Goal: Obtain resource: Download file/media

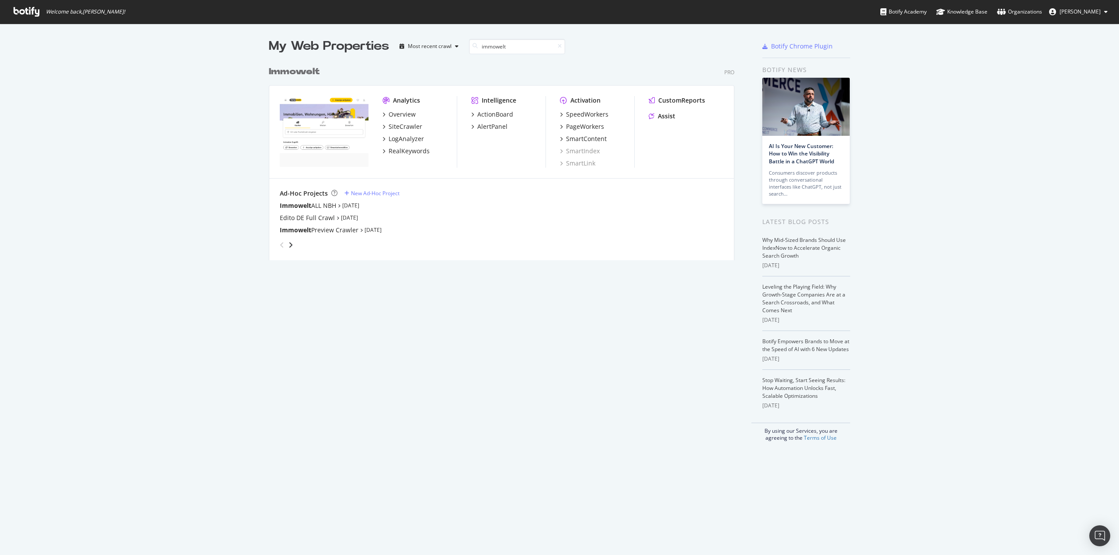
scroll to position [199, 466]
type input "immowelt"
click at [400, 128] on div "SiteCrawler" at bounding box center [405, 126] width 34 height 9
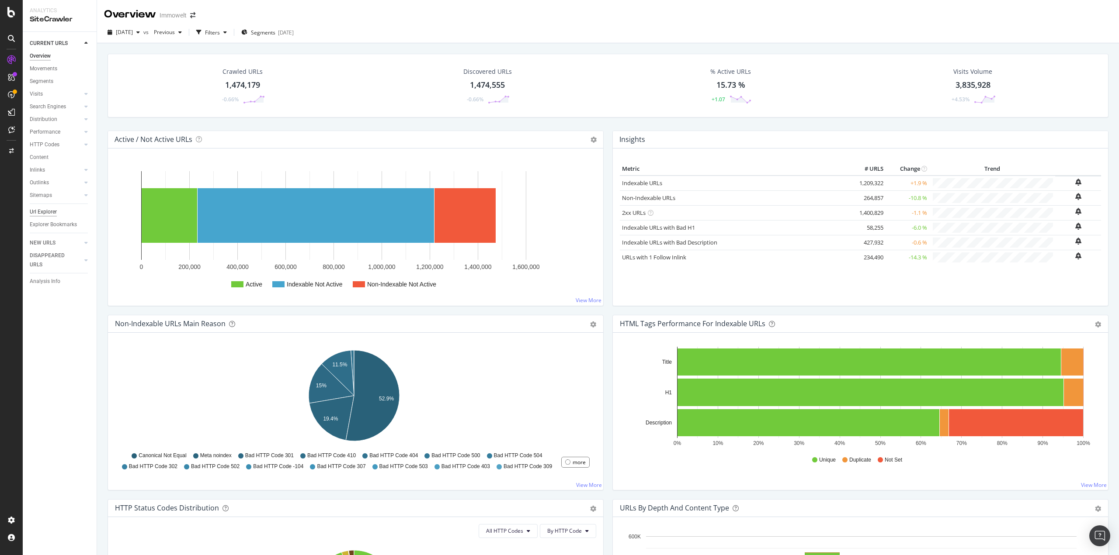
click at [39, 212] on div "Url Explorer" at bounding box center [43, 212] width 27 height 9
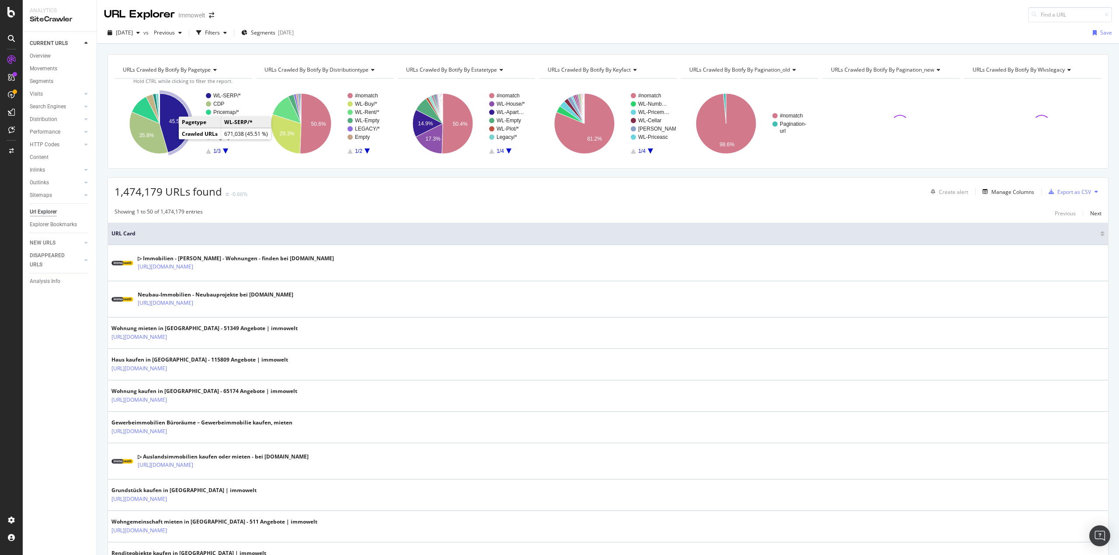
click at [177, 132] on icon "A chart." at bounding box center [174, 123] width 30 height 59
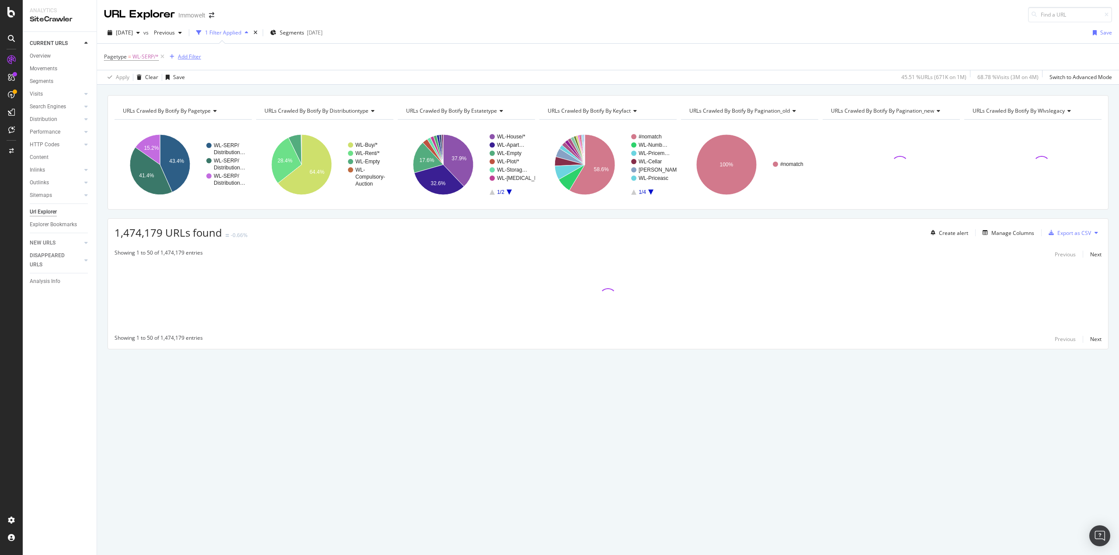
click at [194, 57] on div "Add Filter" at bounding box center [189, 56] width 23 height 7
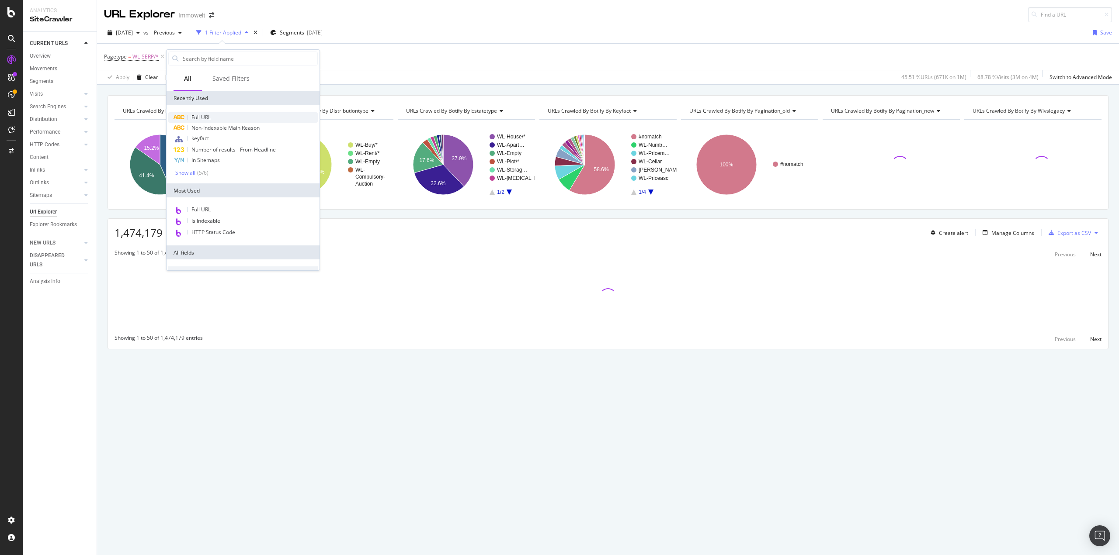
click at [206, 115] on span "Full URL" at bounding box center [200, 117] width 19 height 7
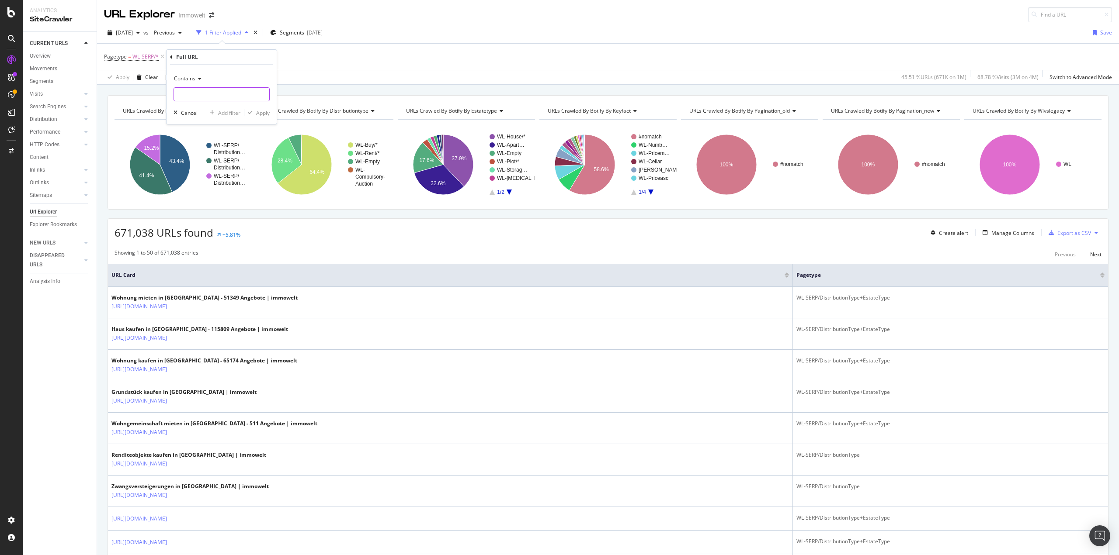
click at [215, 100] on input "text" at bounding box center [221, 94] width 95 height 14
type input "nbh"
click at [258, 111] on div "Apply" at bounding box center [263, 112] width 14 height 7
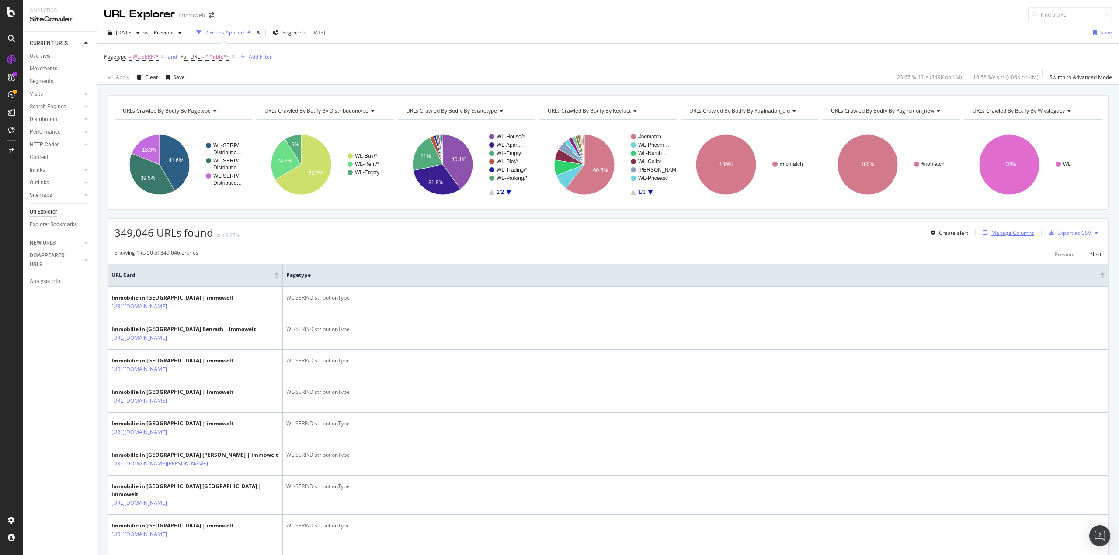
click at [1013, 232] on div "Manage Columns" at bounding box center [1012, 232] width 43 height 7
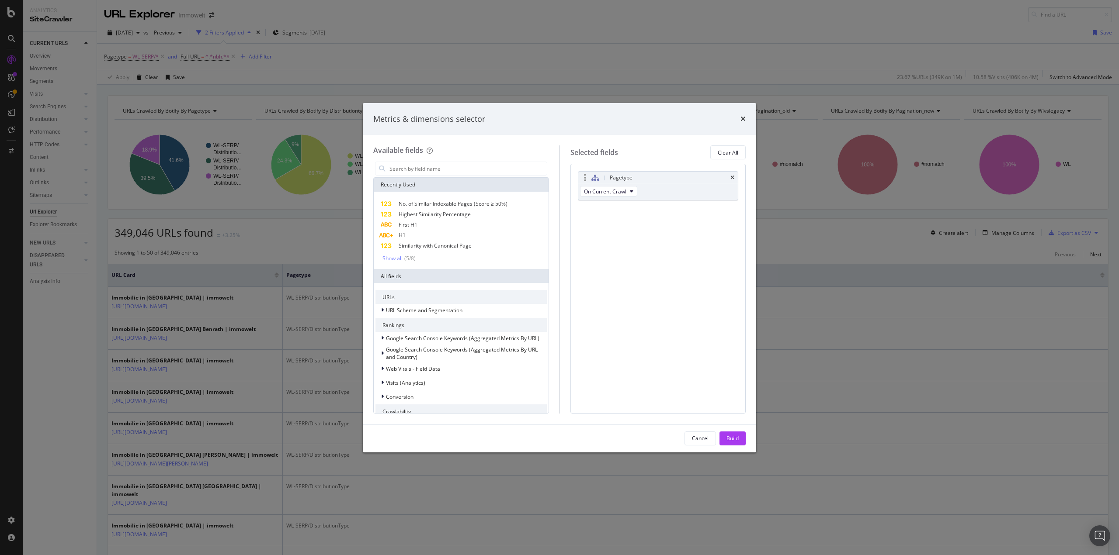
click at [735, 175] on div "Pagetype" at bounding box center [658, 178] width 160 height 12
click at [734, 179] on div "Pagetype" at bounding box center [658, 178] width 160 height 12
click at [732, 177] on icon "times" at bounding box center [732, 177] width 4 height 5
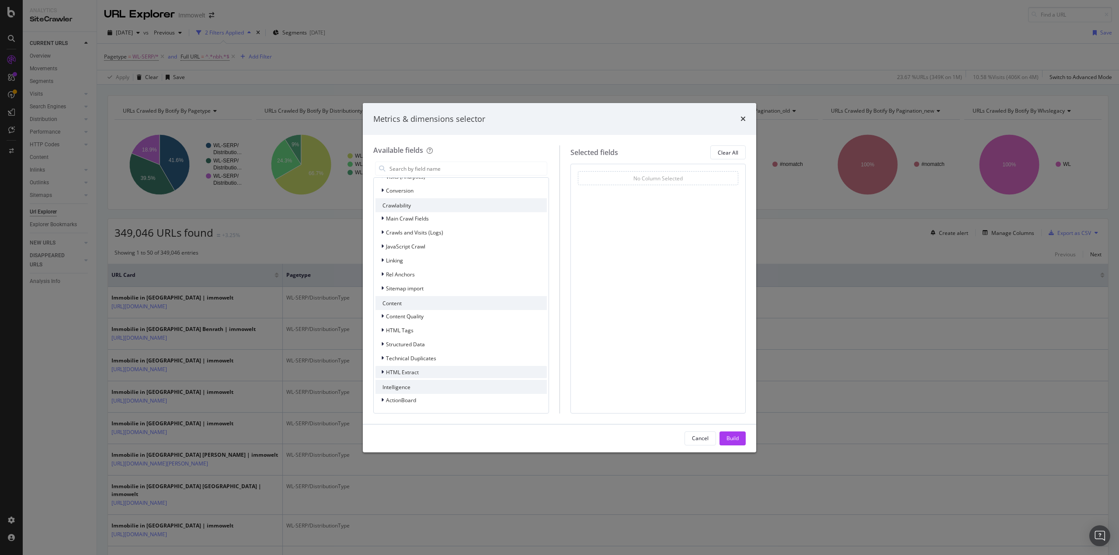
click at [412, 373] on span "HTML Extract" at bounding box center [402, 372] width 33 height 7
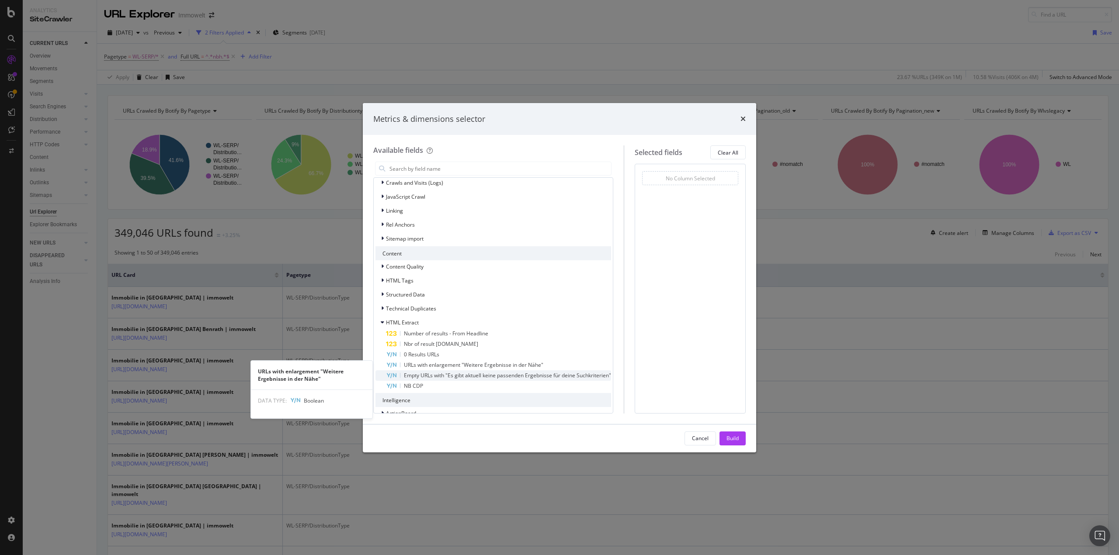
scroll to position [267, 0]
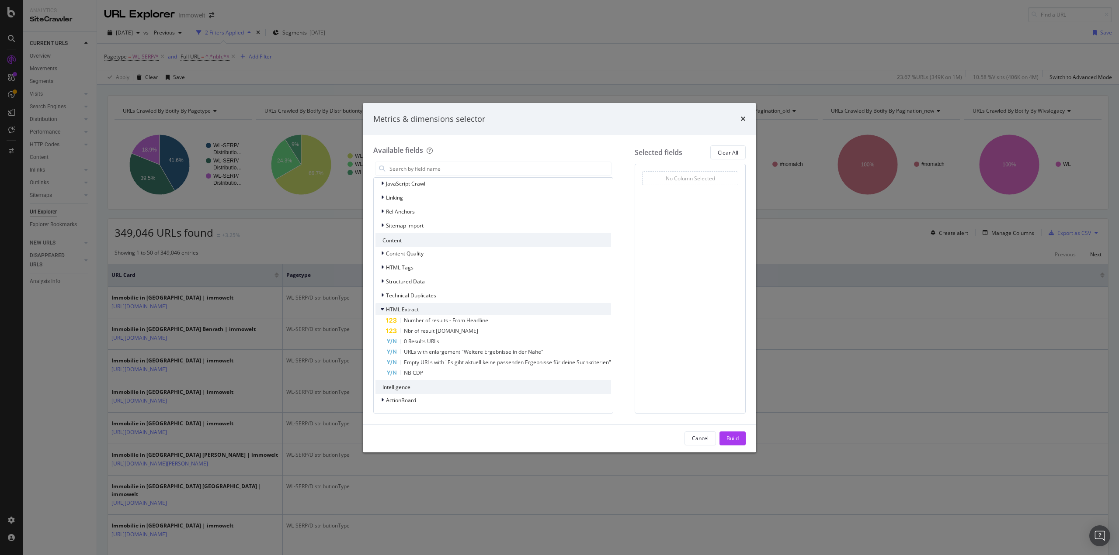
click at [416, 309] on span "HTML Extract" at bounding box center [402, 309] width 33 height 7
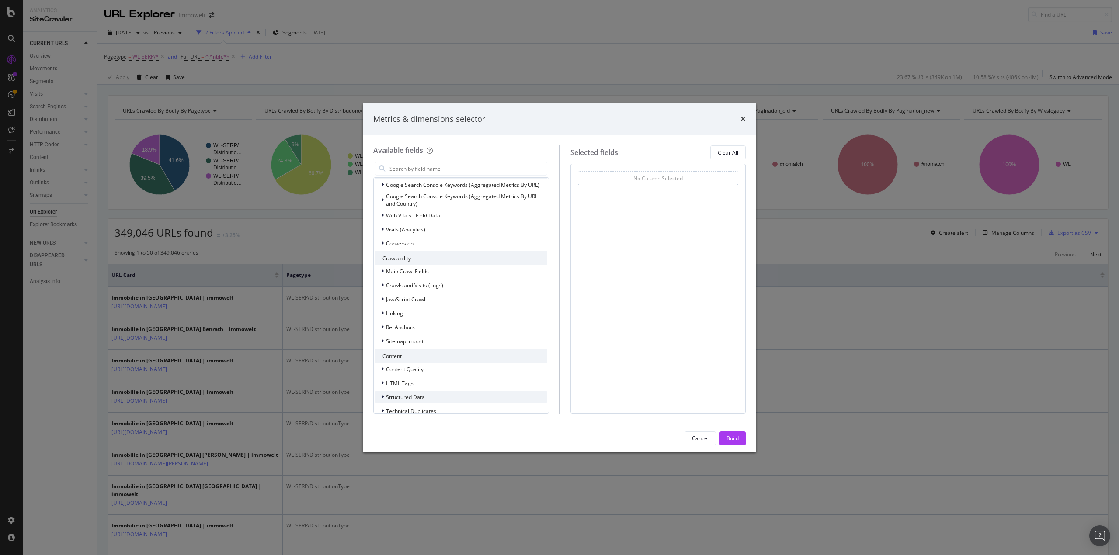
scroll to position [76, 0]
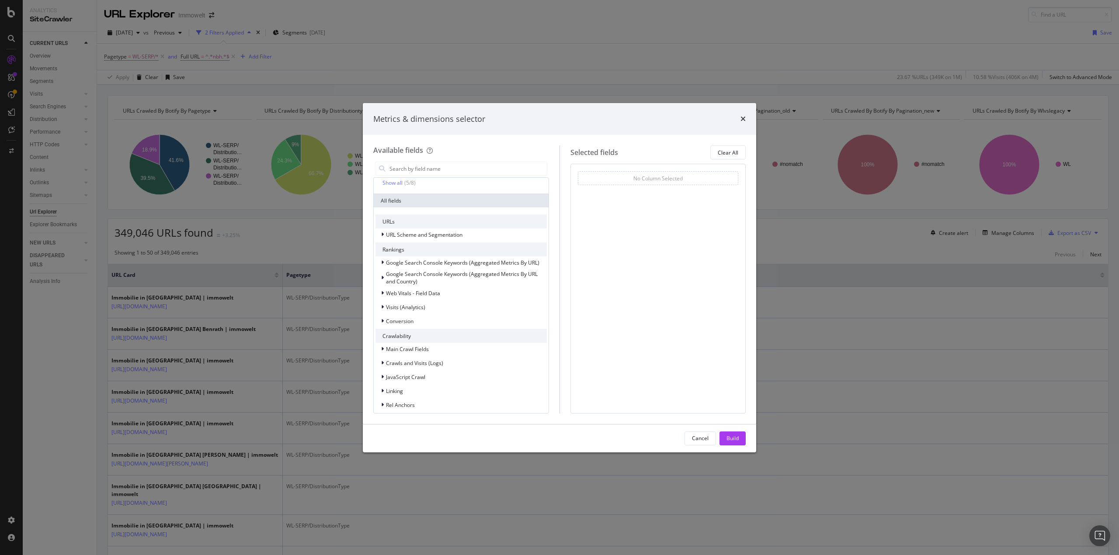
click at [433, 228] on div "URLs" at bounding box center [460, 222] width 171 height 14
click at [434, 228] on div "URLs" at bounding box center [460, 222] width 171 height 14
click at [432, 232] on span "URL Scheme and Segmentation" at bounding box center [424, 234] width 76 height 7
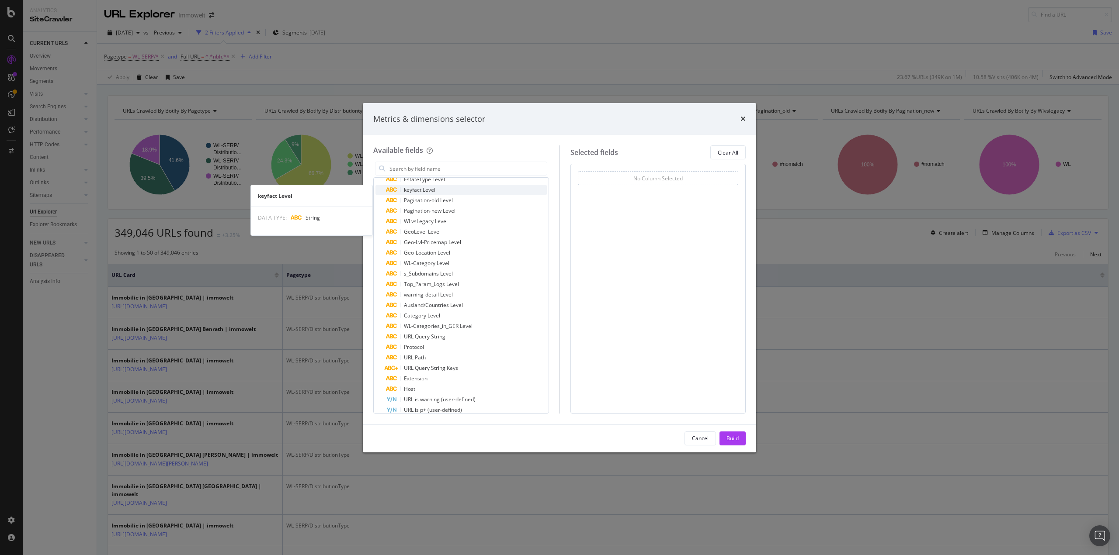
scroll to position [207, 0]
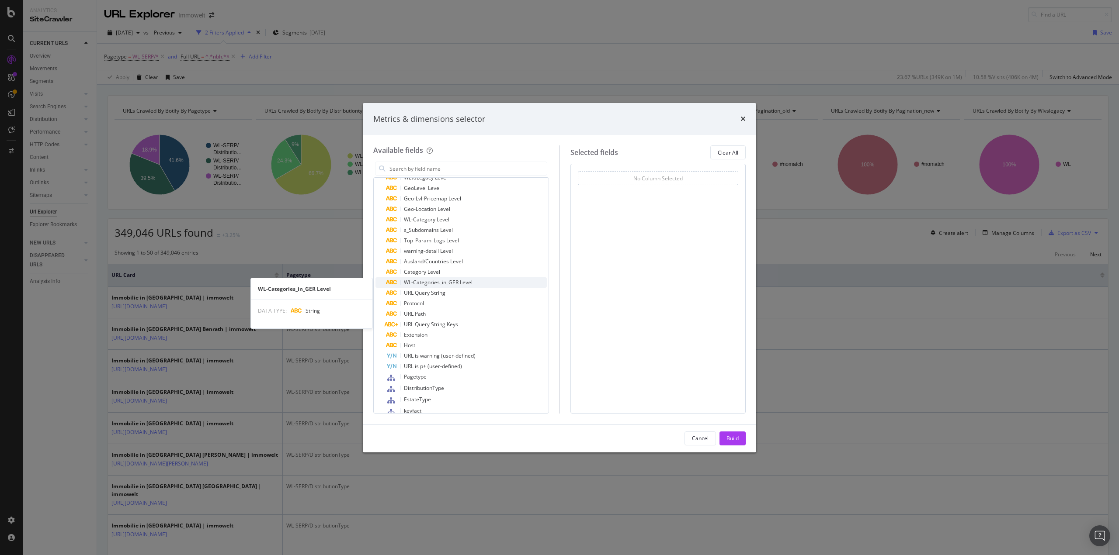
click at [457, 283] on span "WL-Categories_in_GER Level" at bounding box center [438, 282] width 69 height 7
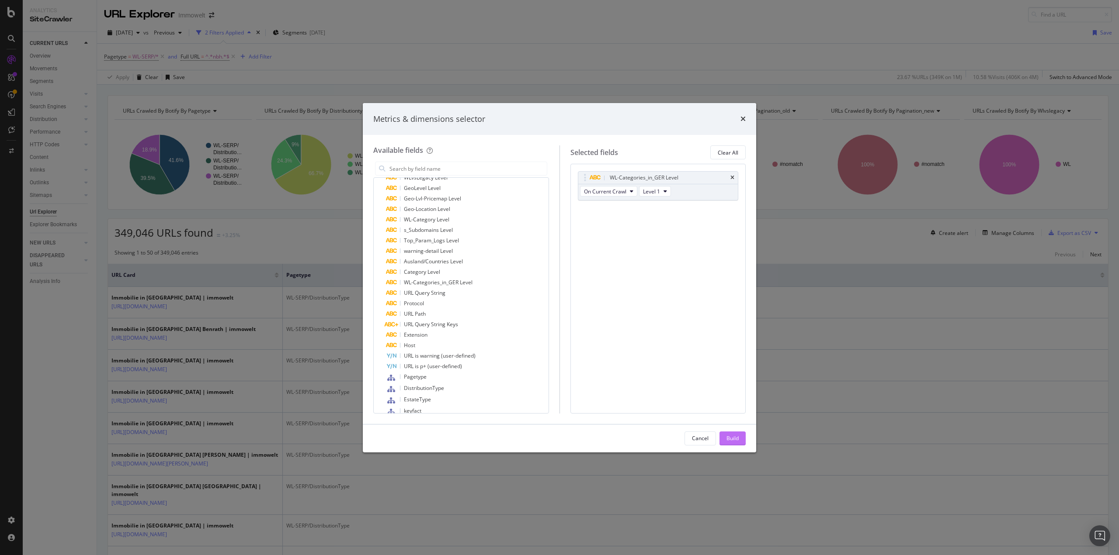
click at [732, 435] on div "Build" at bounding box center [732, 438] width 12 height 7
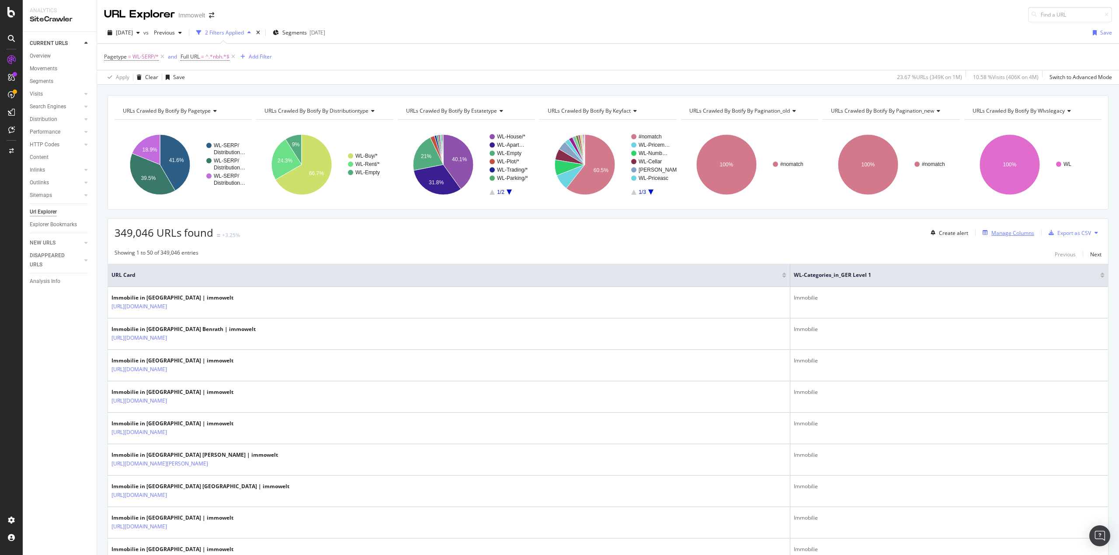
click at [991, 231] on div "Manage Columns" at bounding box center [1012, 232] width 43 height 7
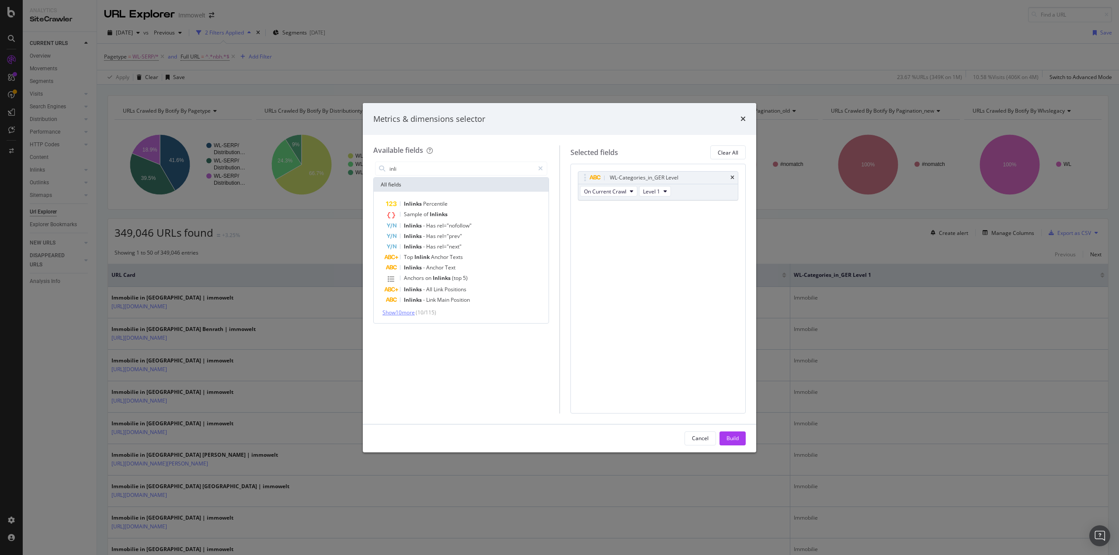
type input "inli"
click at [411, 311] on span "Show 10 more" at bounding box center [398, 312] width 32 height 7
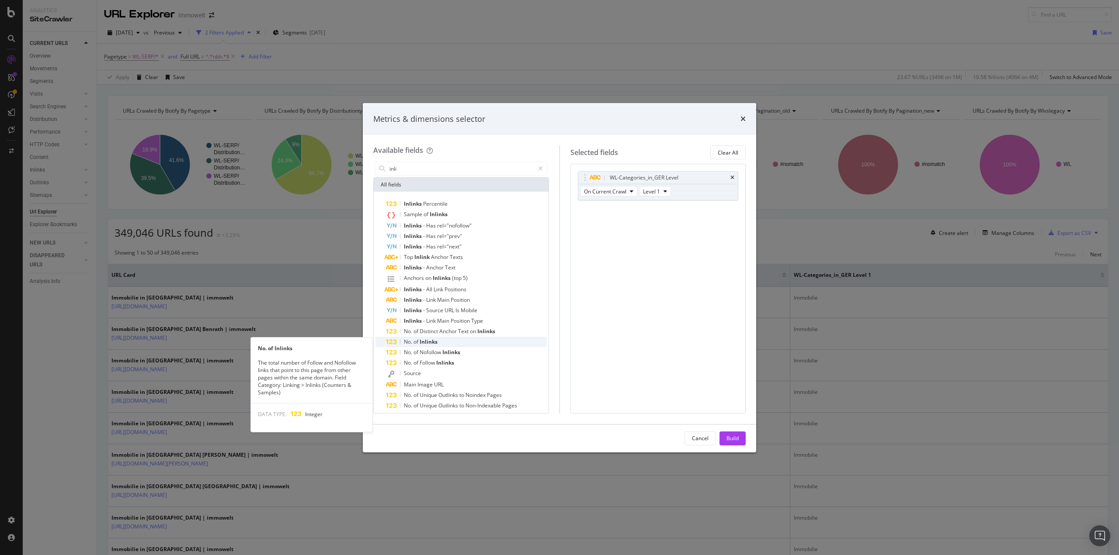
click at [459, 342] on div "No. of Inlinks" at bounding box center [466, 342] width 161 height 10
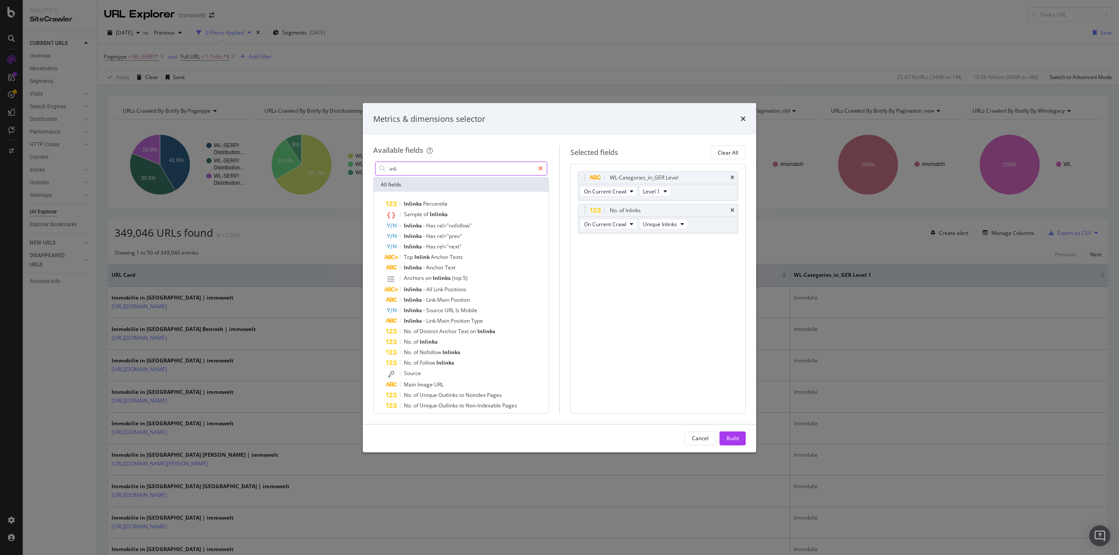
click at [541, 167] on icon "modal" at bounding box center [540, 169] width 5 height 6
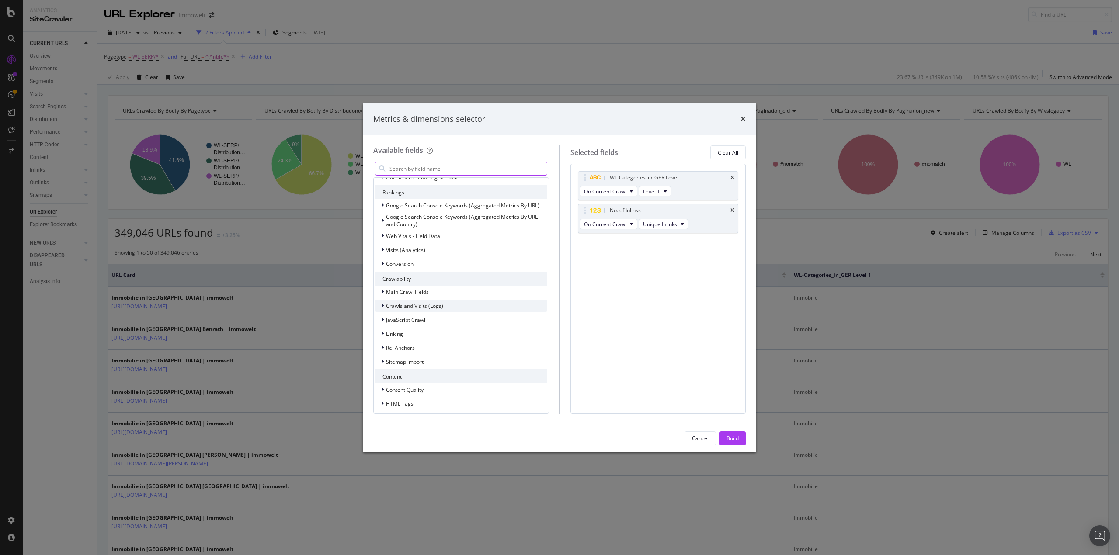
scroll to position [119, 0]
click at [411, 262] on span "Visits (Analytics)" at bounding box center [405, 263] width 39 height 7
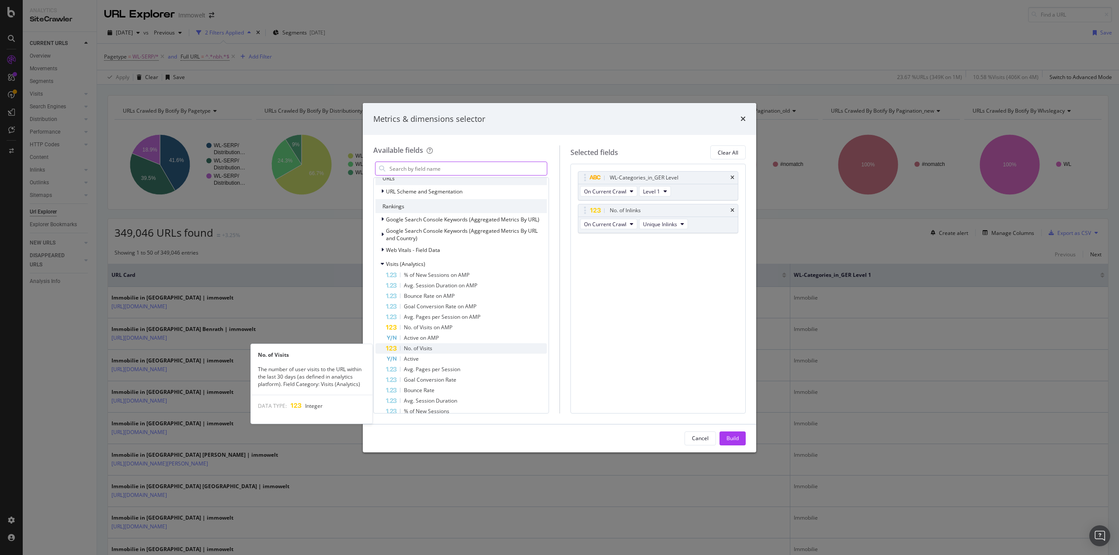
click at [420, 345] on span "No. of Visits" at bounding box center [418, 348] width 28 height 7
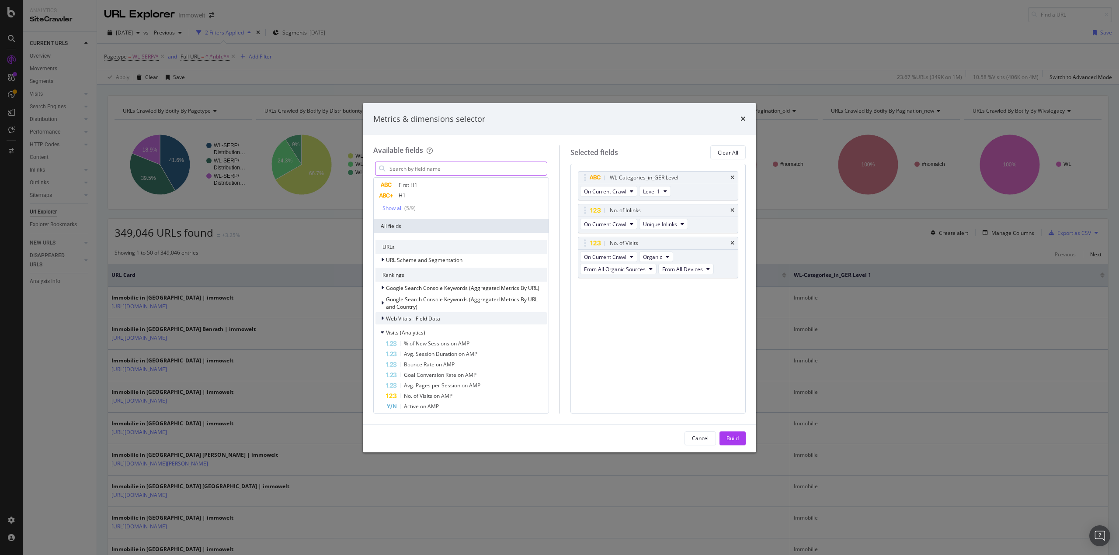
scroll to position [0, 0]
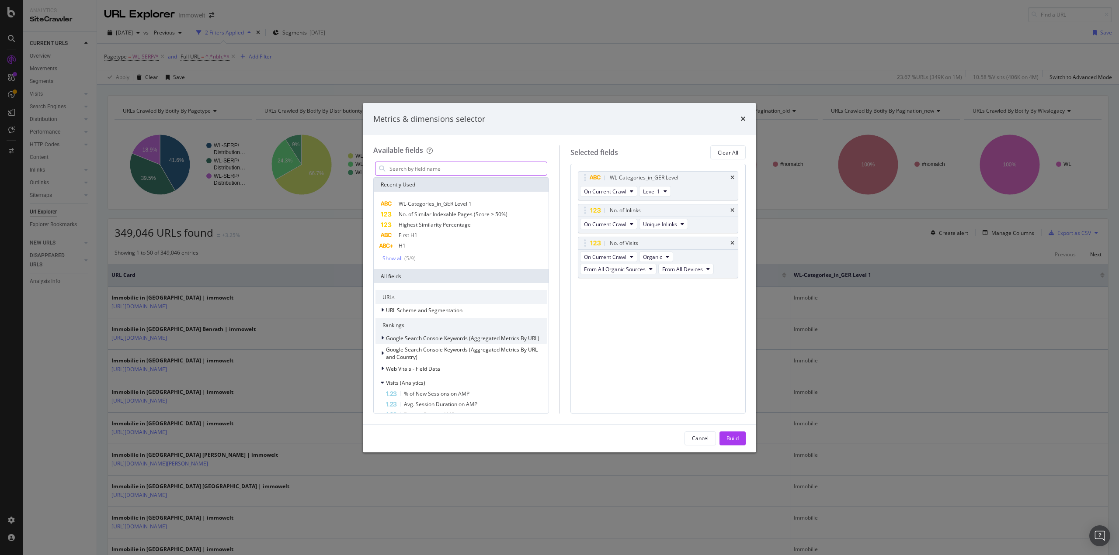
click at [443, 336] on span "Google Search Console Keywords (Aggregated Metrics By URL)" at bounding box center [462, 338] width 153 height 7
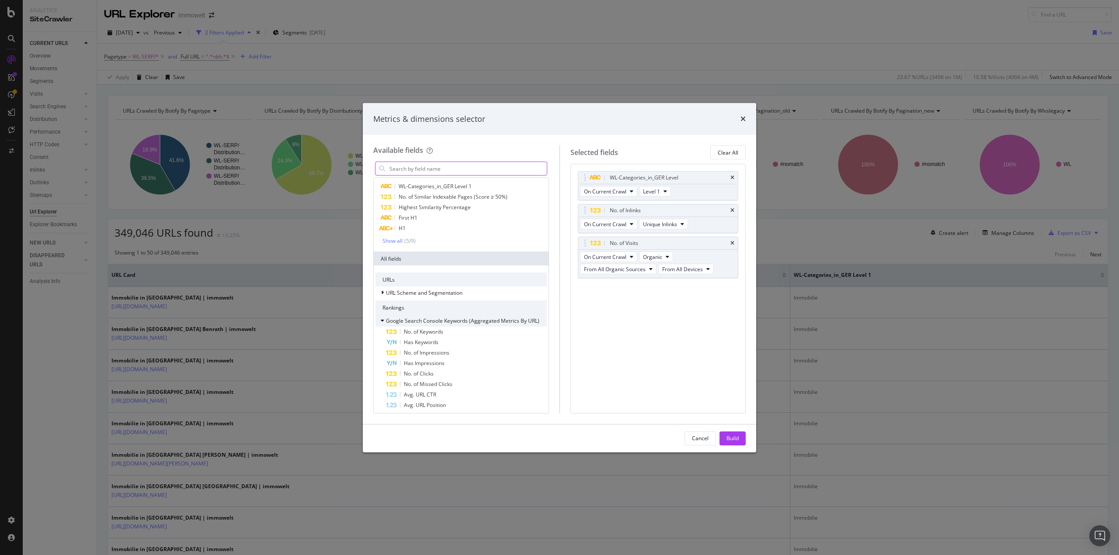
scroll to position [44, 0]
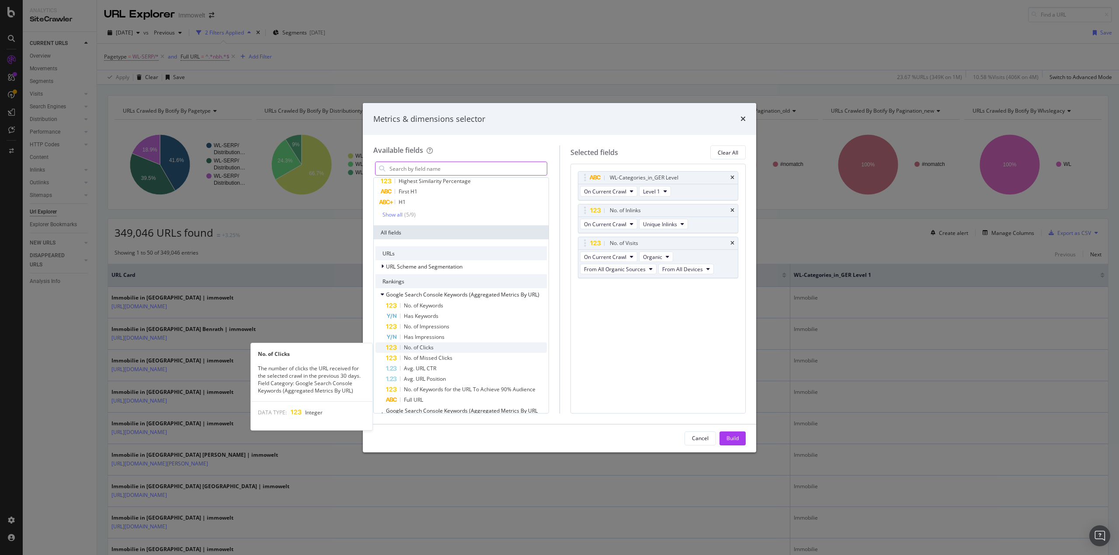
click at [433, 346] on span "No. of Clicks" at bounding box center [419, 347] width 30 height 7
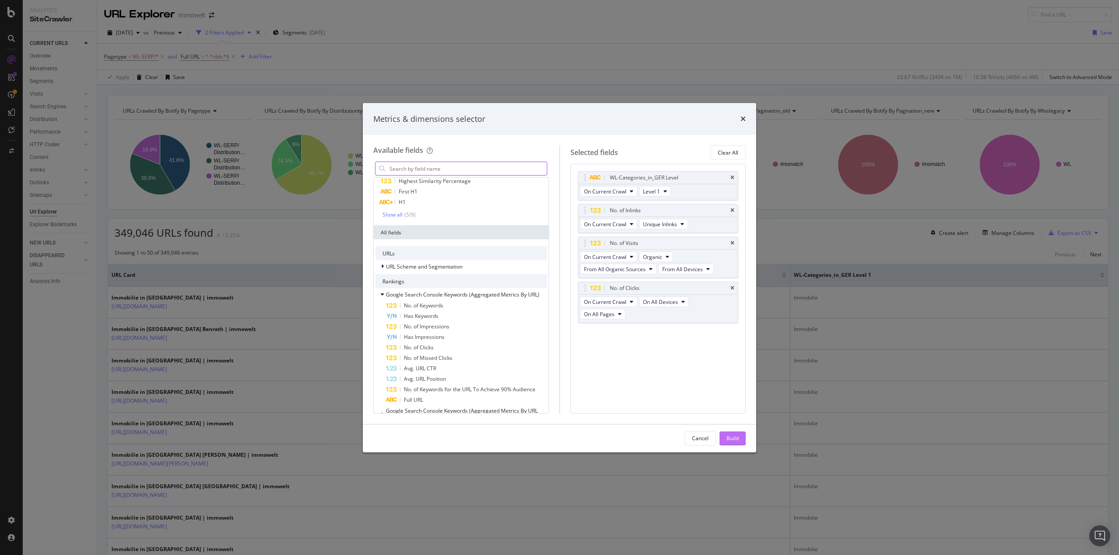
click at [734, 438] on div "Build" at bounding box center [732, 438] width 12 height 7
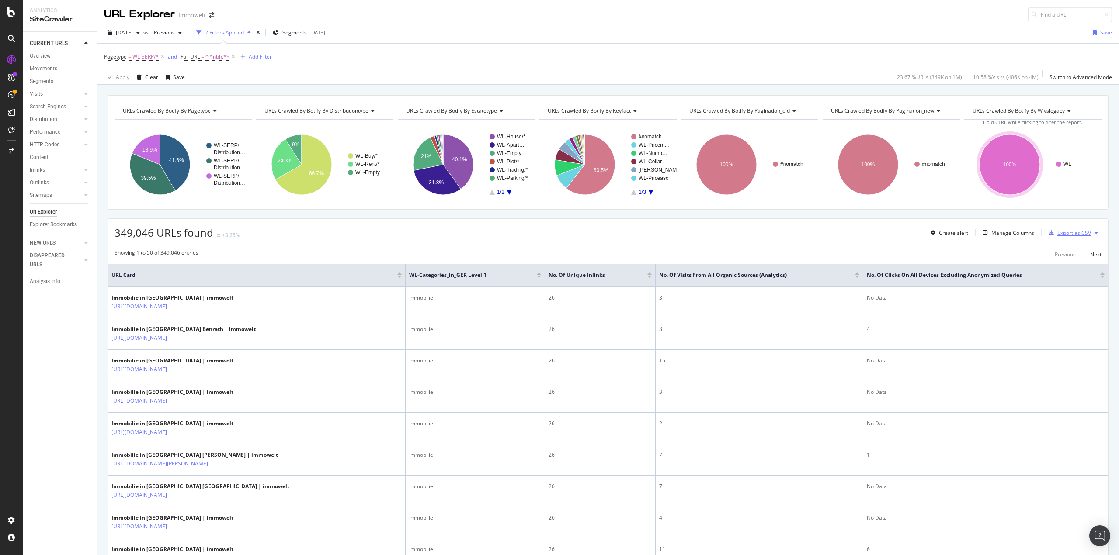
click at [1057, 232] on div "Export as CSV" at bounding box center [1074, 232] width 34 height 7
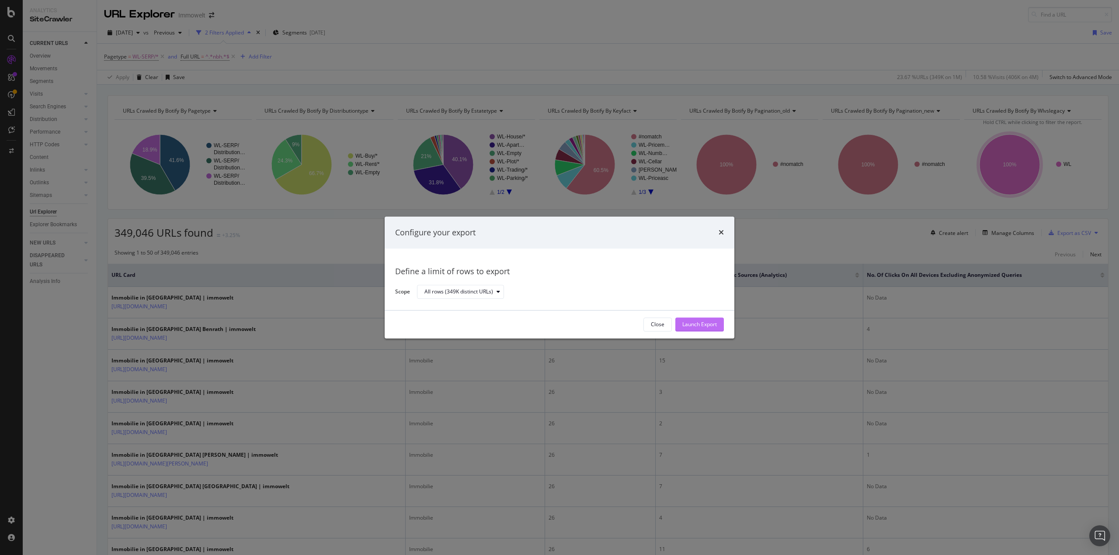
click at [699, 323] on div "Launch Export" at bounding box center [699, 324] width 35 height 7
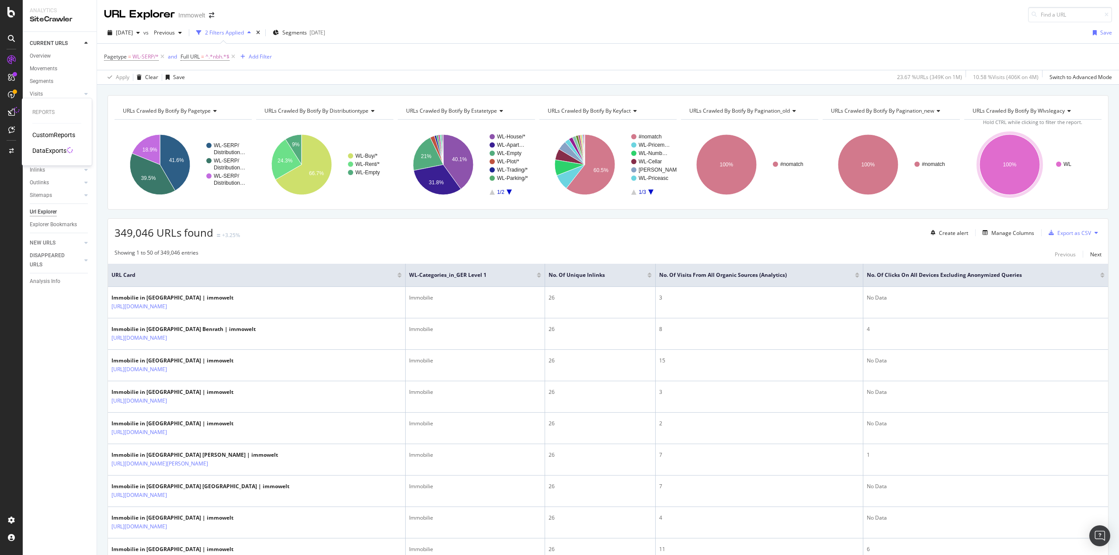
click at [50, 147] on div "DataExports" at bounding box center [49, 150] width 34 height 9
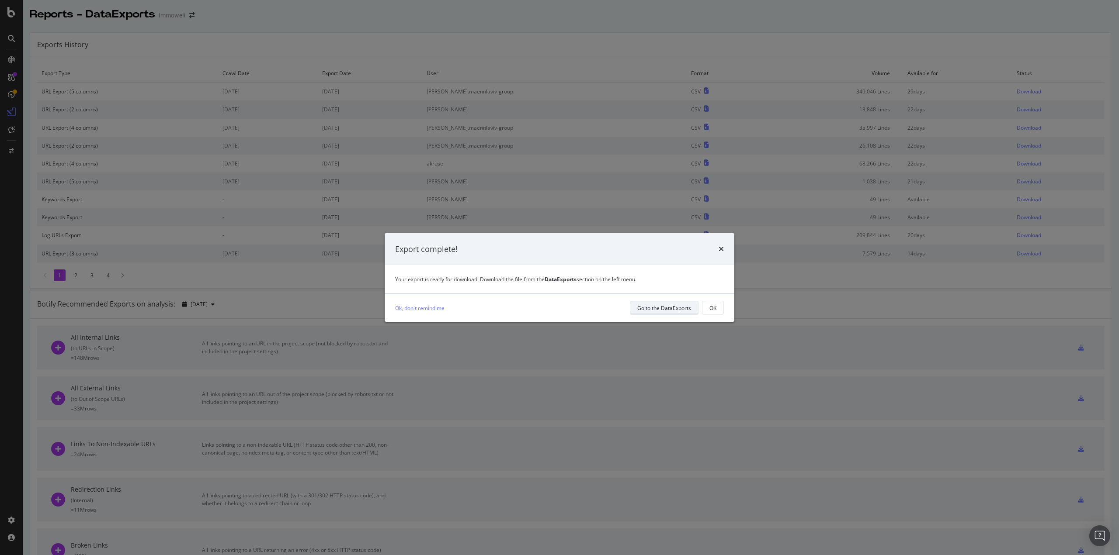
click at [666, 305] on div "Go to the DataExports" at bounding box center [664, 308] width 54 height 7
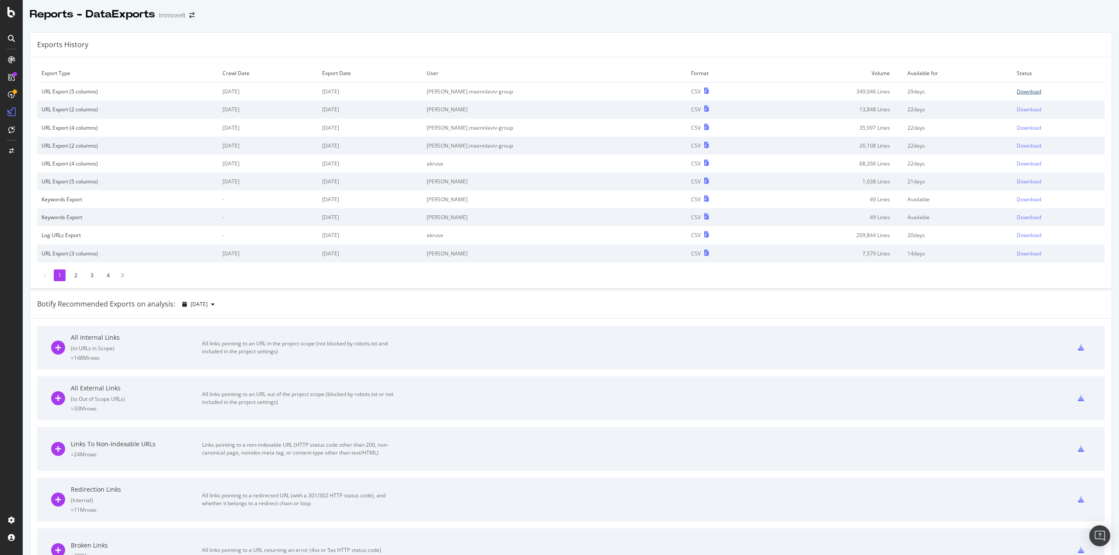
click at [1016, 91] on div "Download" at bounding box center [1028, 91] width 24 height 7
